Goal: Check status

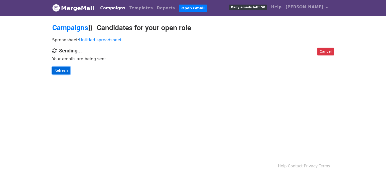
click at [58, 69] on link "Refresh" at bounding box center [61, 71] width 18 height 8
click at [63, 72] on link "Refresh" at bounding box center [61, 71] width 18 height 8
click at [63, 70] on link "Refresh" at bounding box center [61, 71] width 18 height 8
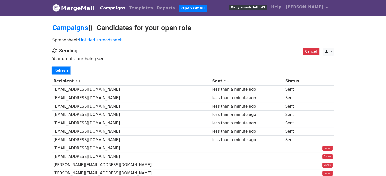
click at [63, 70] on link "Refresh" at bounding box center [61, 71] width 18 height 8
